Goal: Task Accomplishment & Management: Use online tool/utility

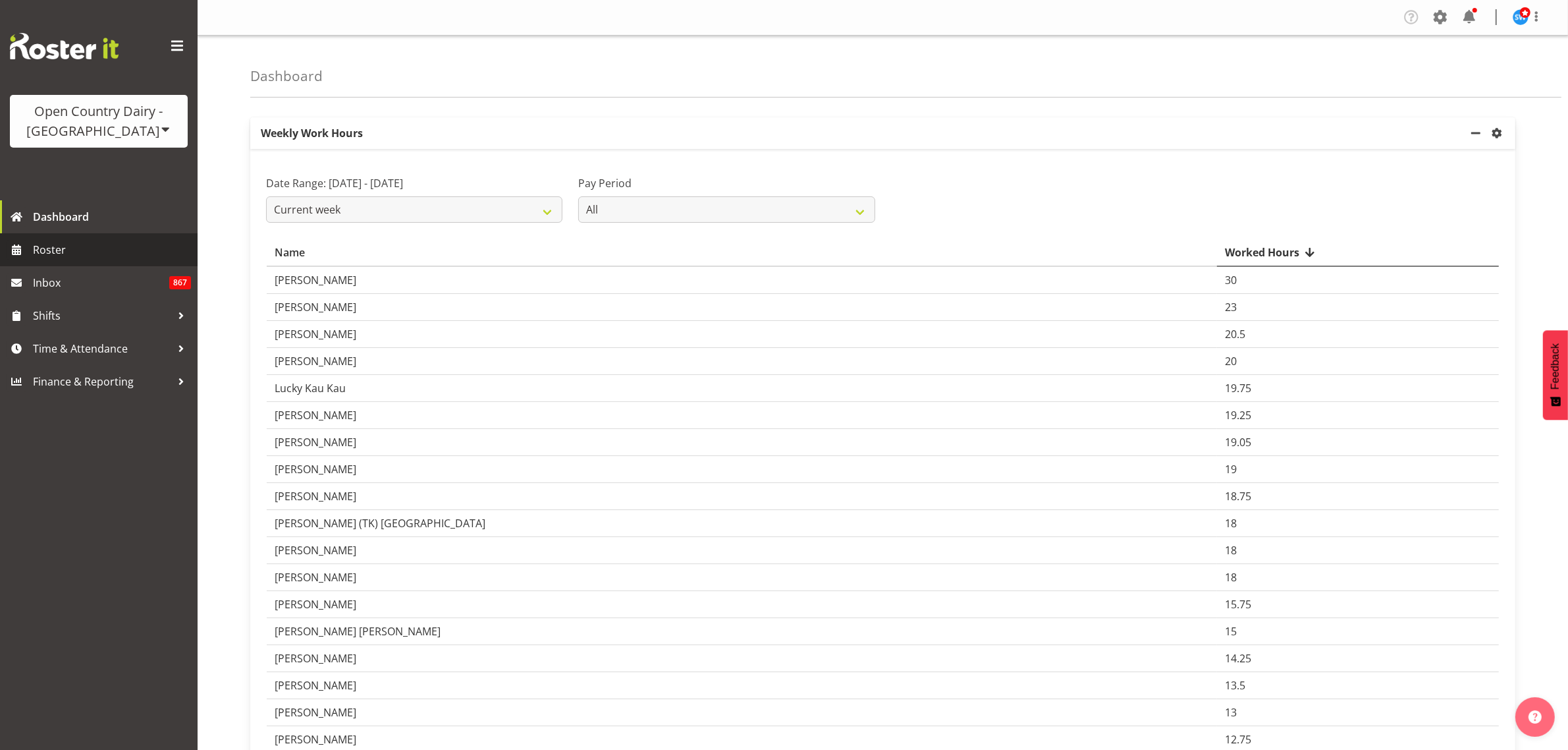
click at [54, 248] on span "Roster" at bounding box center [111, 249] width 158 height 19
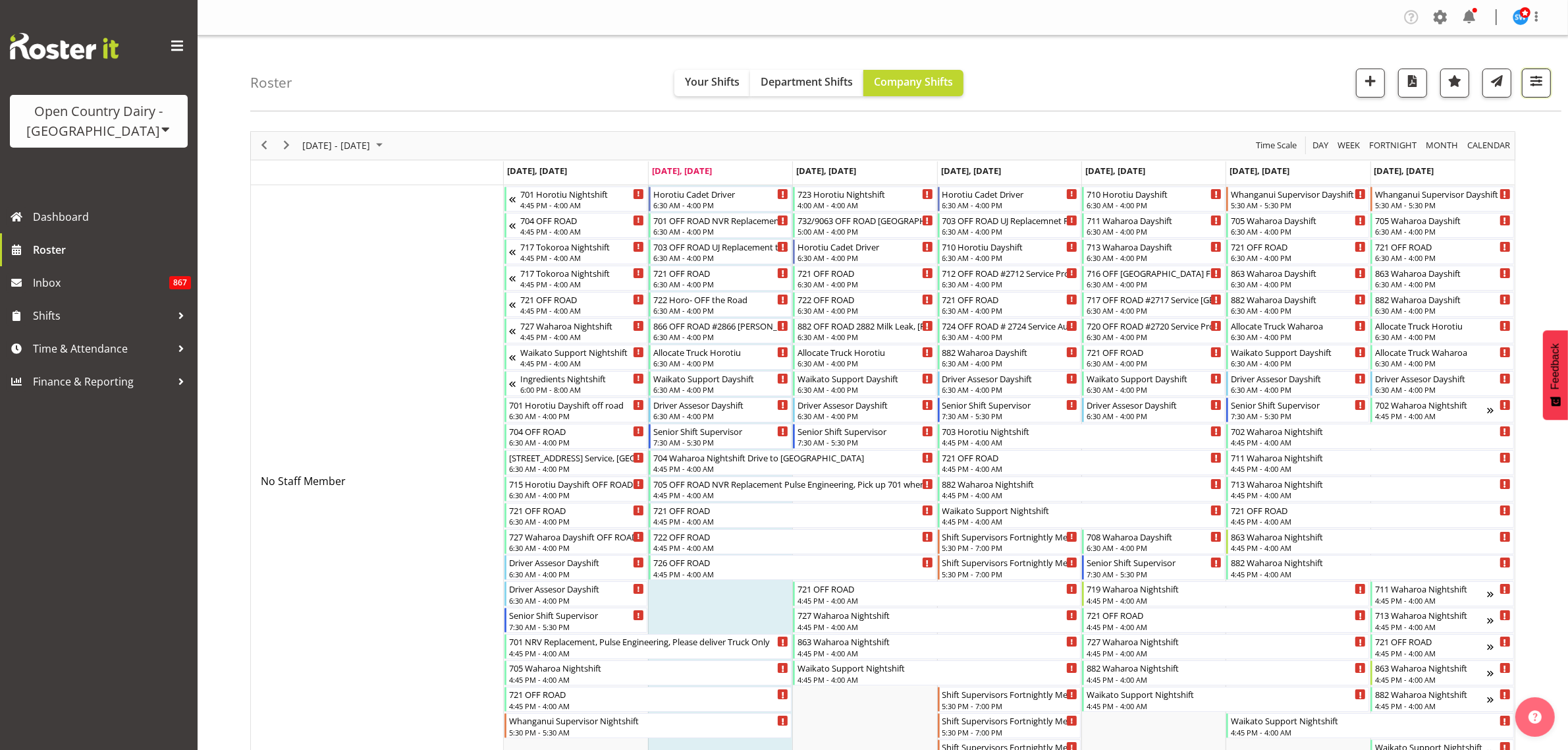
click at [1534, 87] on span "button" at bounding box center [1536, 81] width 17 height 17
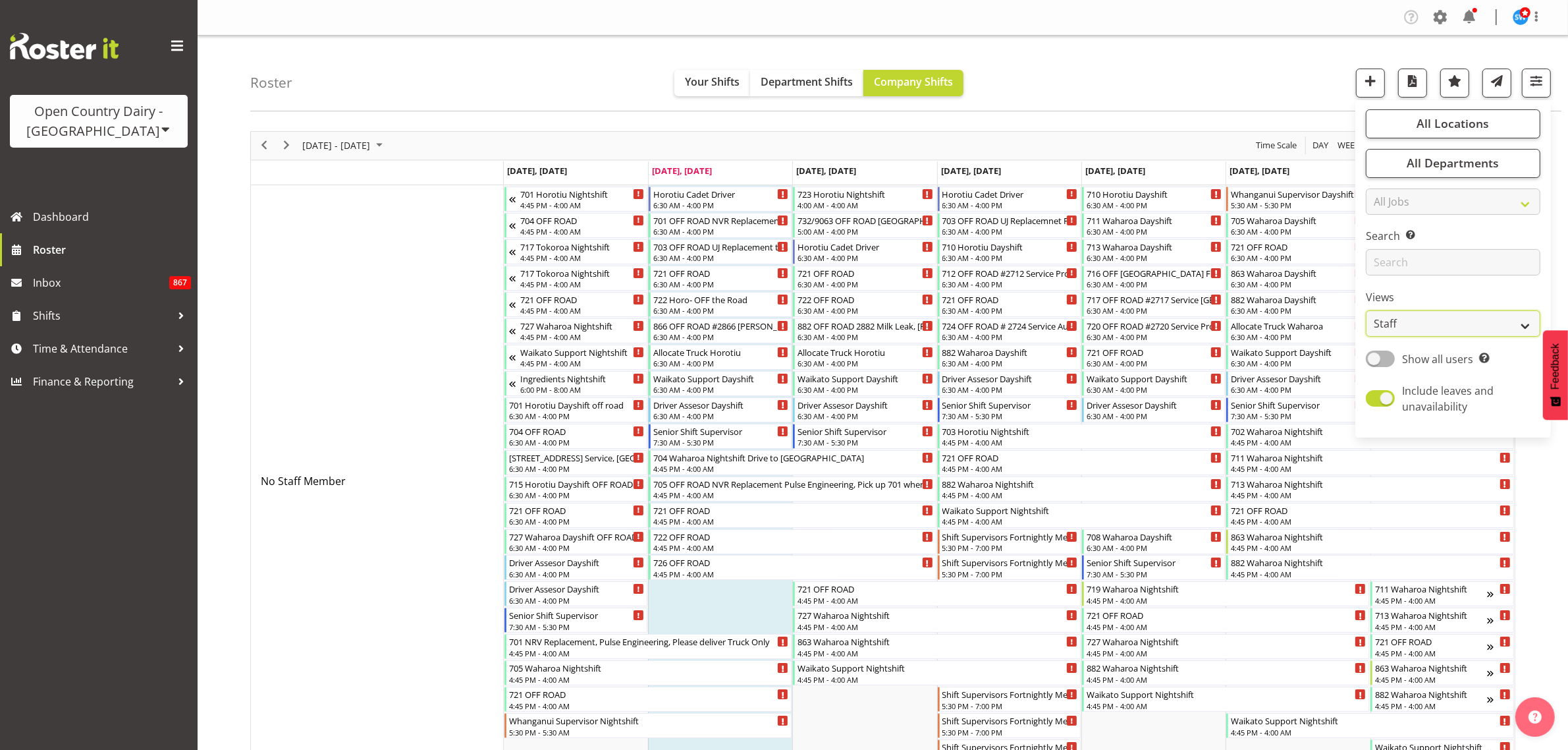
drag, startPoint x: 1487, startPoint y: 324, endPoint x: 1474, endPoint y: 333, distance: 15.8
click at [1487, 324] on select "Staff Role Shift - Horizontal Shift - Vertical Staff - Location" at bounding box center [1453, 323] width 174 height 26
select select "shiftH"
click at [1367, 310] on select "Staff Role Shift - Horizontal Shift - Vertical Staff - Location" at bounding box center [1453, 323] width 174 height 26
